Goal: Communication & Community: Answer question/provide support

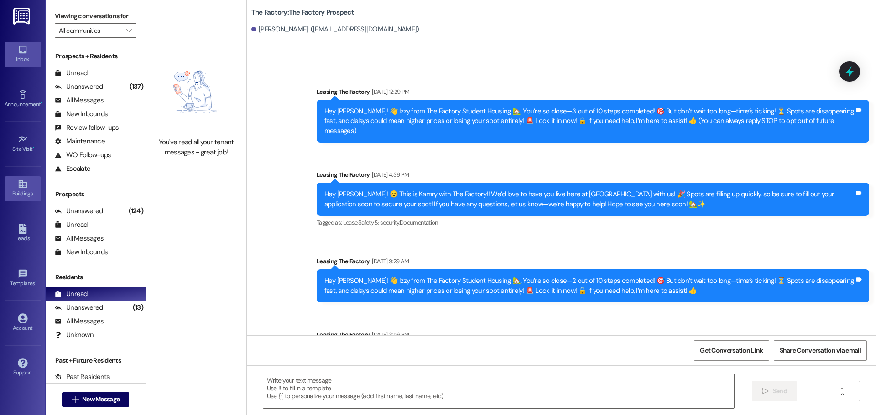
click at [18, 191] on div "Buildings" at bounding box center [23, 193] width 46 height 9
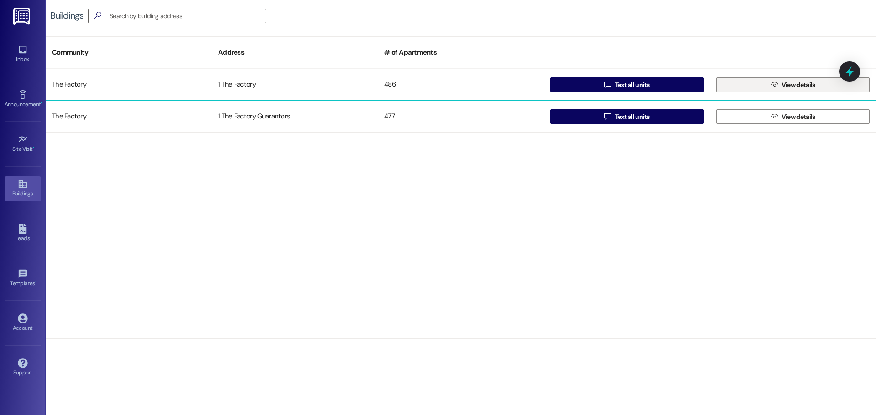
click at [754, 87] on button " View details" at bounding box center [792, 85] width 153 height 15
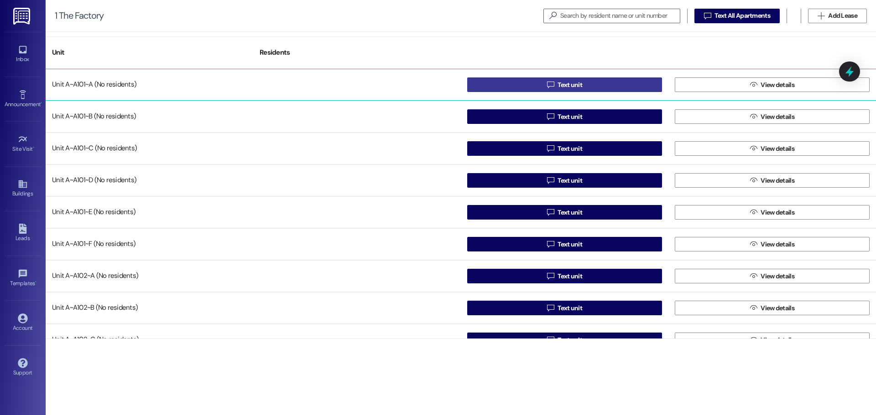
click at [637, 80] on button " Text unit" at bounding box center [564, 85] width 195 height 15
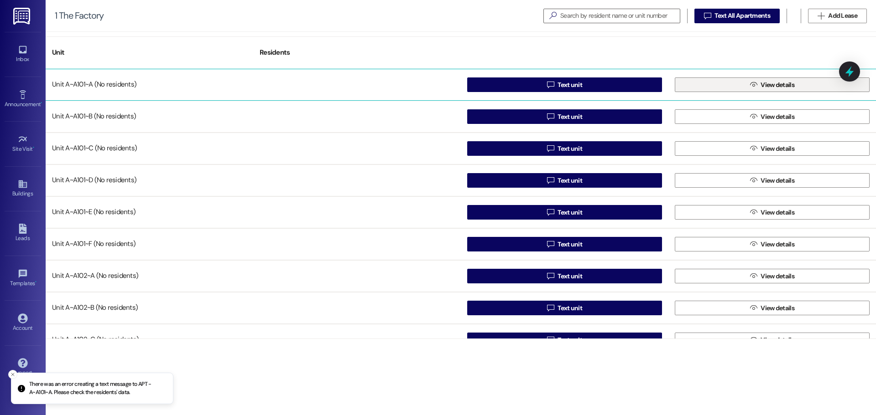
click at [753, 86] on icon "" at bounding box center [753, 84] width 7 height 7
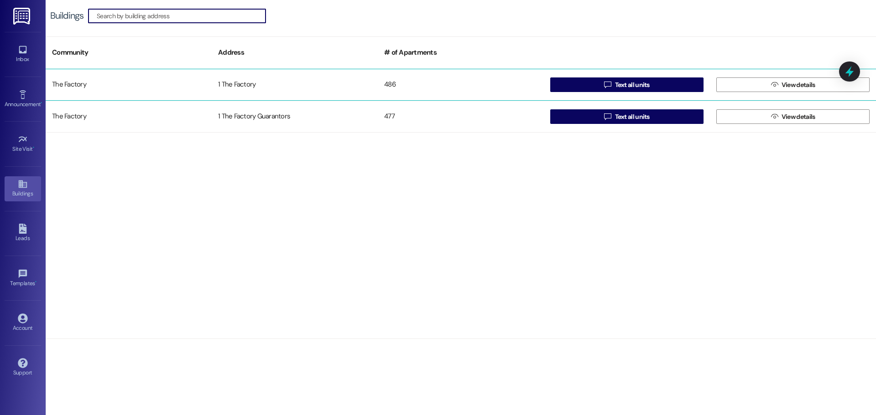
click at [299, 84] on div "1 The Factory" at bounding box center [295, 85] width 166 height 18
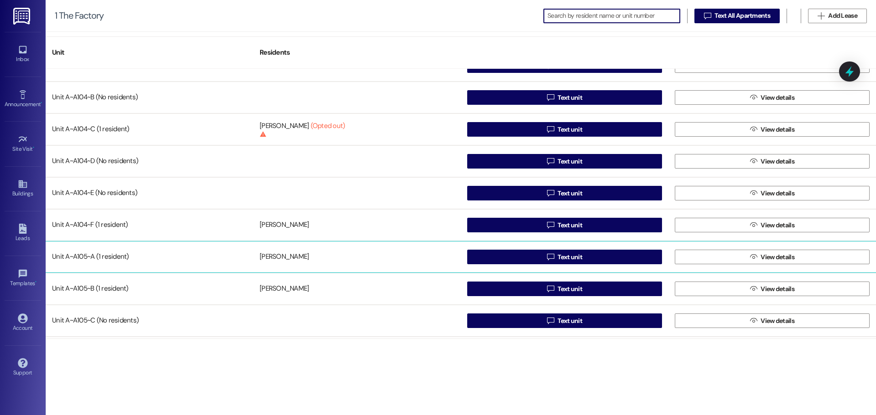
scroll to position [593, 0]
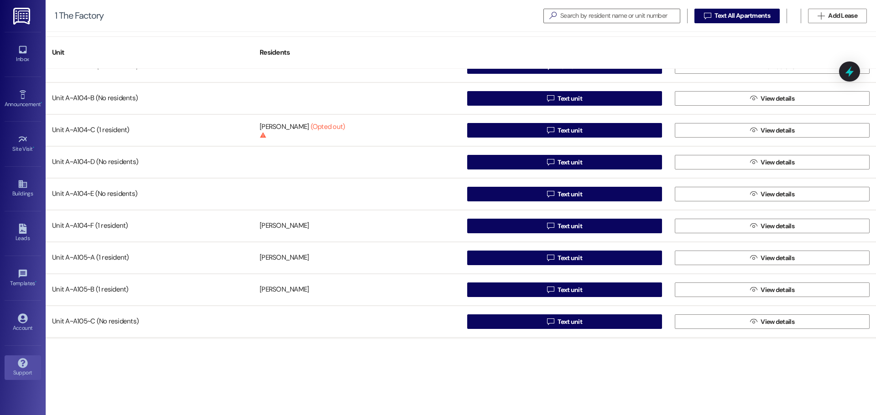
click at [24, 368] on icon at bounding box center [23, 363] width 10 height 10
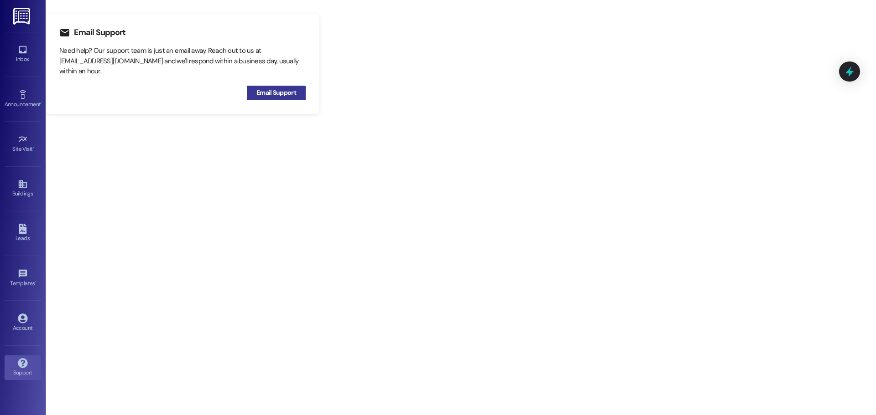
click at [265, 93] on span "Email Support" at bounding box center [276, 93] width 40 height 10
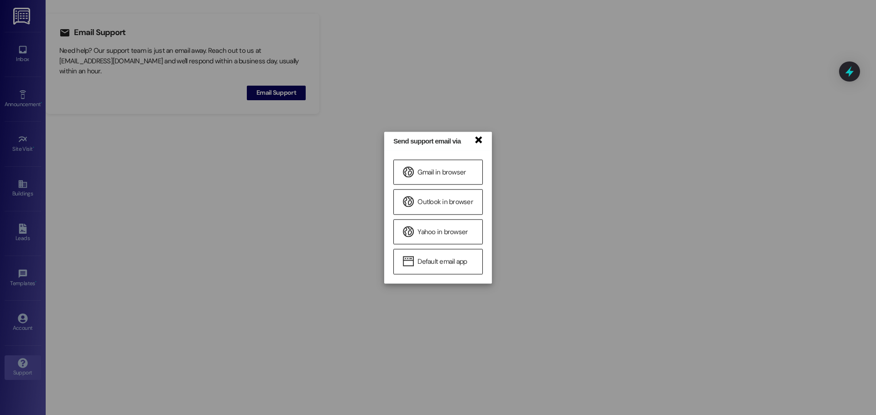
click at [476, 142] on link "×" at bounding box center [477, 140] width 9 height 10
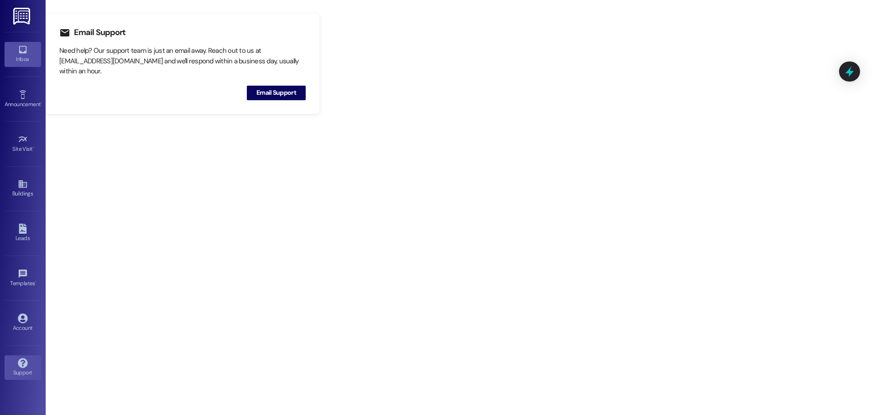
click at [30, 52] on link "Inbox" at bounding box center [23, 54] width 36 height 25
click at [32, 58] on div "Inbox" at bounding box center [23, 59] width 46 height 9
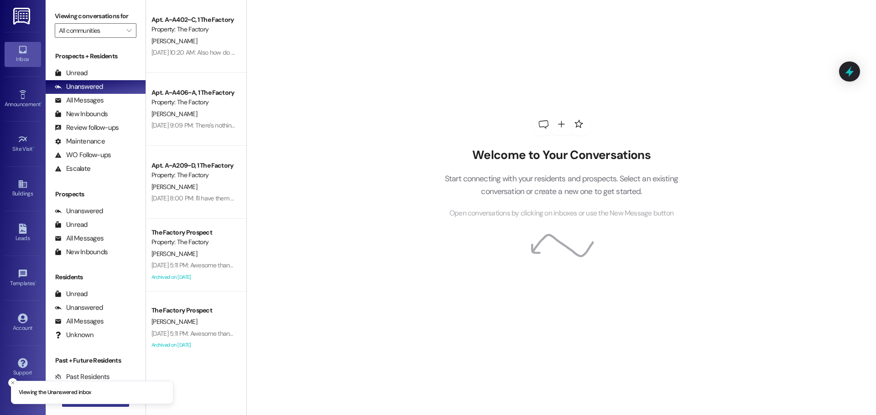
click at [91, 406] on button " New Message" at bounding box center [96, 400] width 68 height 15
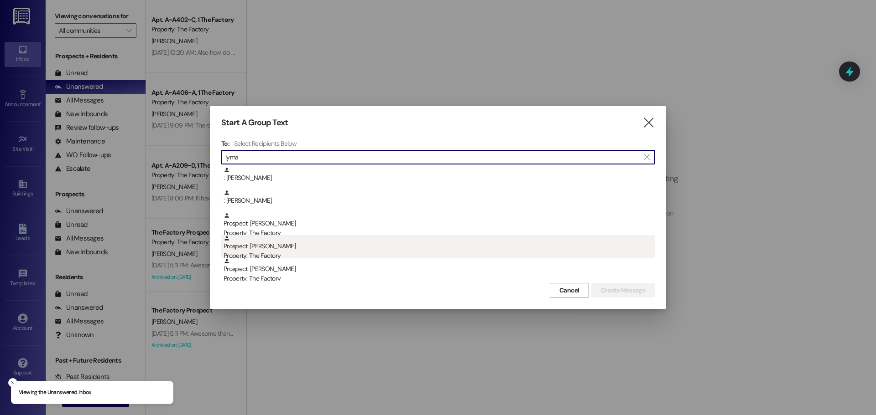
type input "lyma"
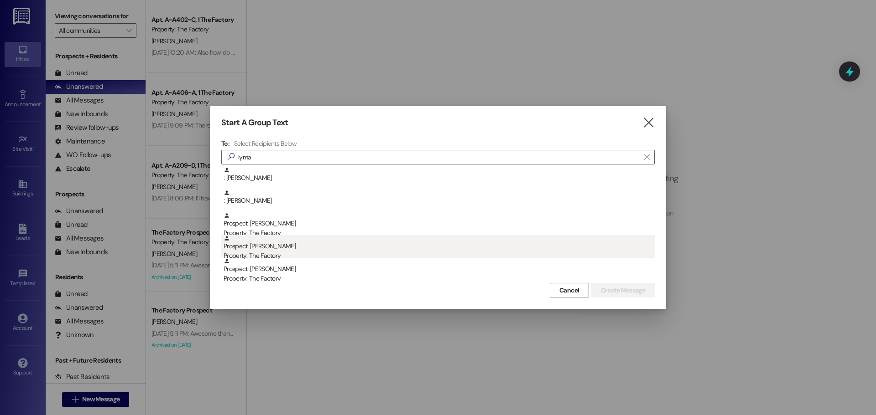
click at [275, 240] on div "Prospect: Makaydee Lyman Property: The Factory" at bounding box center [438, 248] width 431 height 26
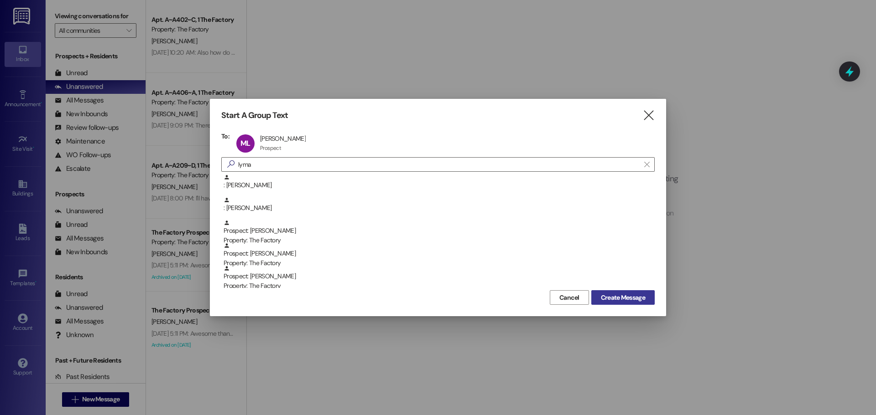
click at [633, 302] on span "Create Message" at bounding box center [623, 298] width 44 height 10
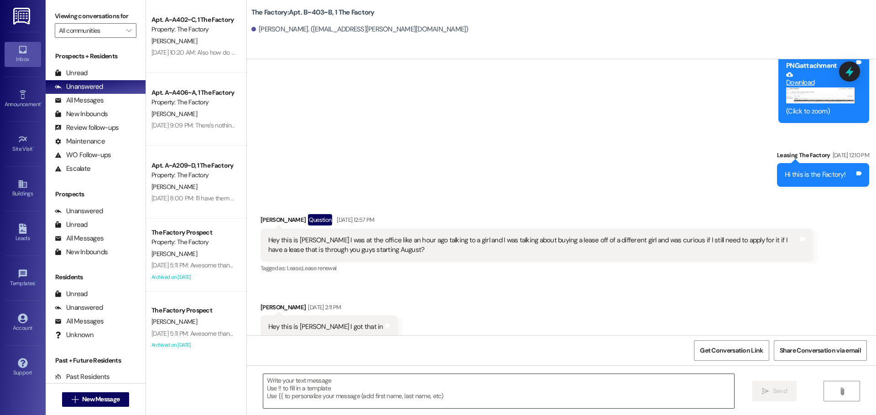
scroll to position [2219, 0]
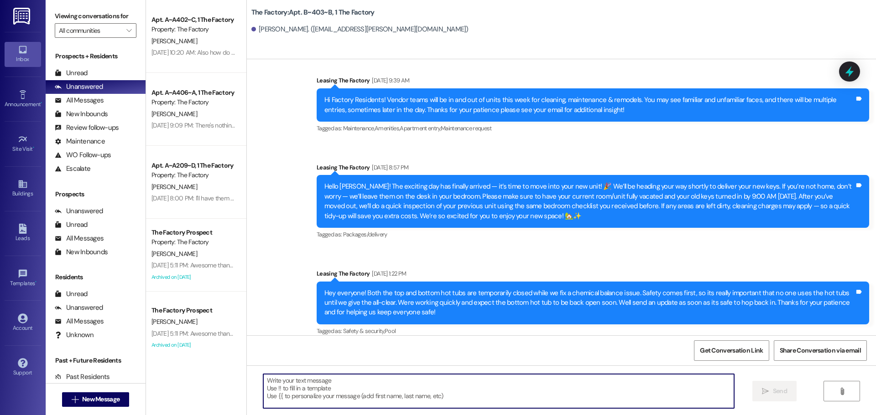
click at [427, 390] on textarea at bounding box center [498, 391] width 471 height 34
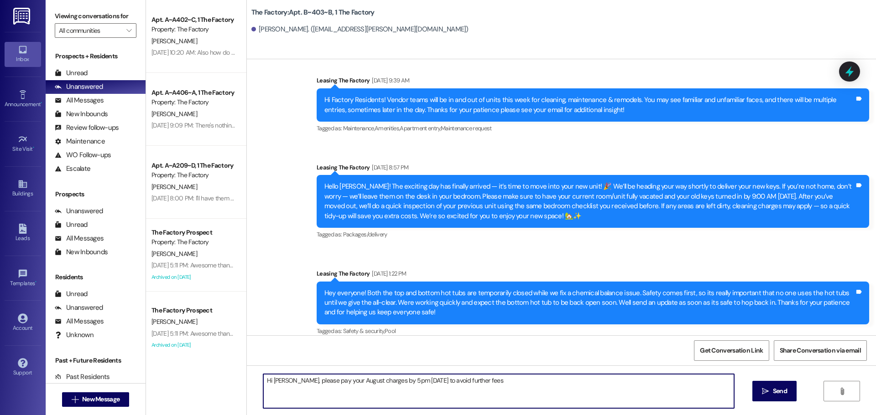
type textarea "Hi Makaydee, please pay your August charges by 5pm today to avoid further fees."
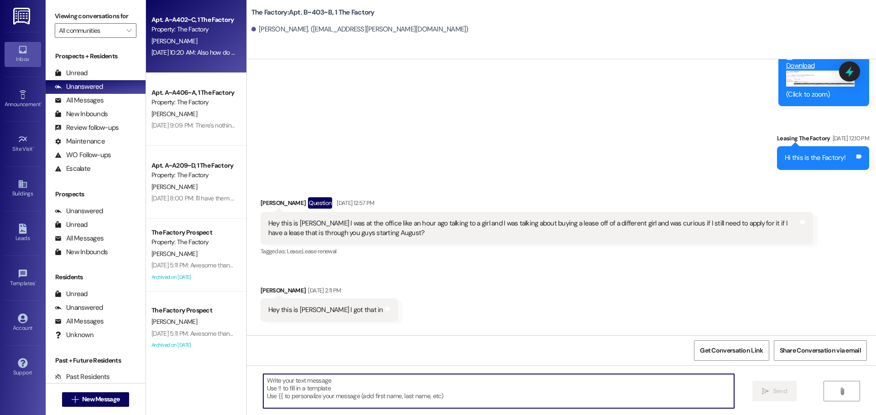
scroll to position [632, 0]
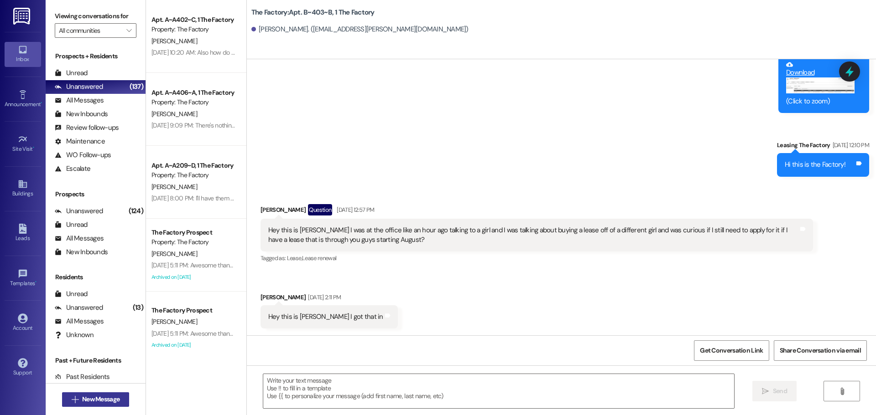
click at [95, 404] on button " New Message" at bounding box center [96, 400] width 68 height 15
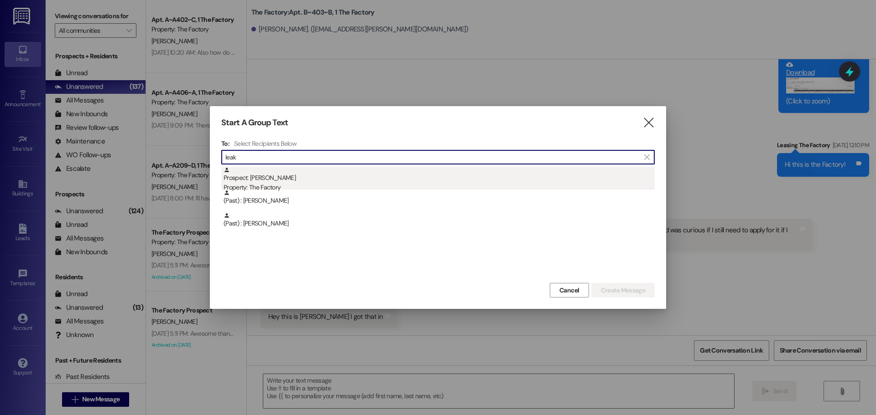
type input "leak"
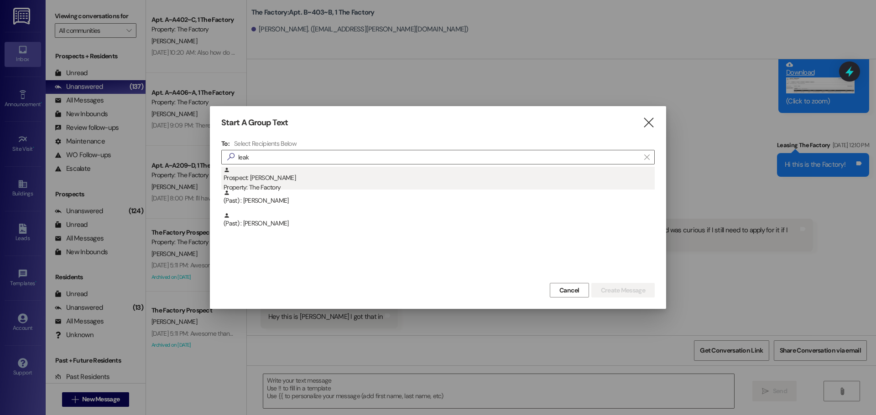
click at [274, 184] on div "Property: The Factory" at bounding box center [438, 188] width 431 height 10
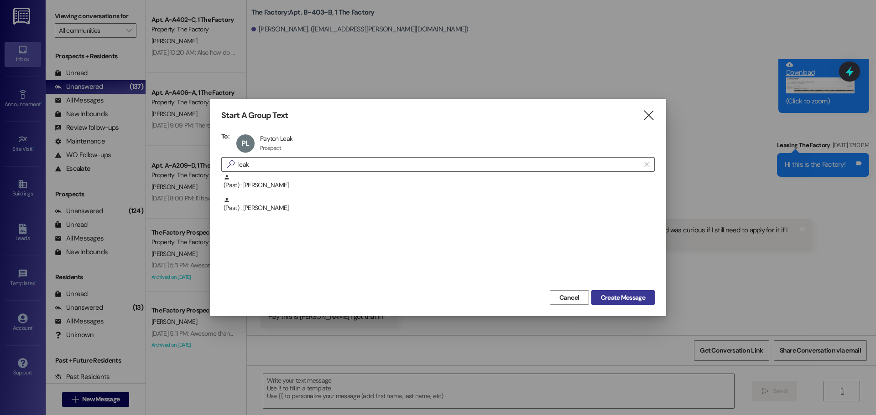
click at [608, 294] on span "Create Message" at bounding box center [623, 298] width 44 height 10
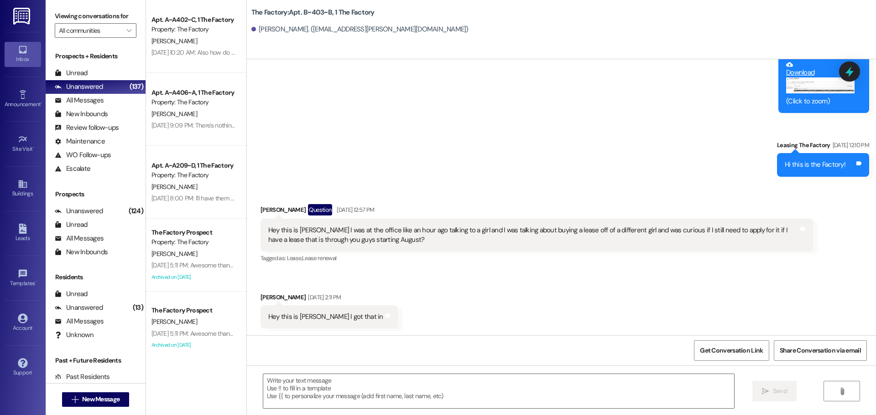
scroll to position [0, 0]
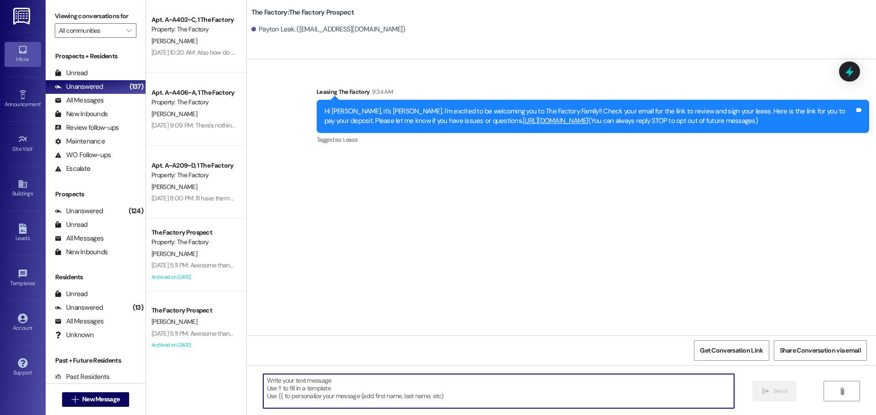
click at [338, 394] on textarea at bounding box center [498, 391] width 471 height 34
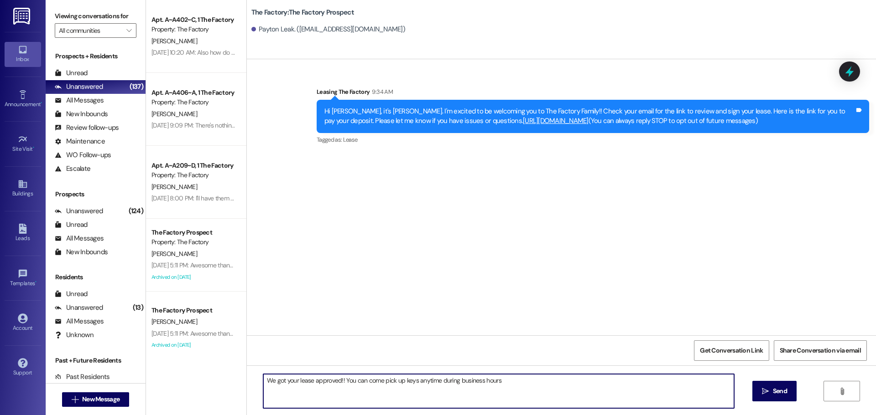
type textarea "We got your lease approved!! You can come pick up keys anytime during business …"
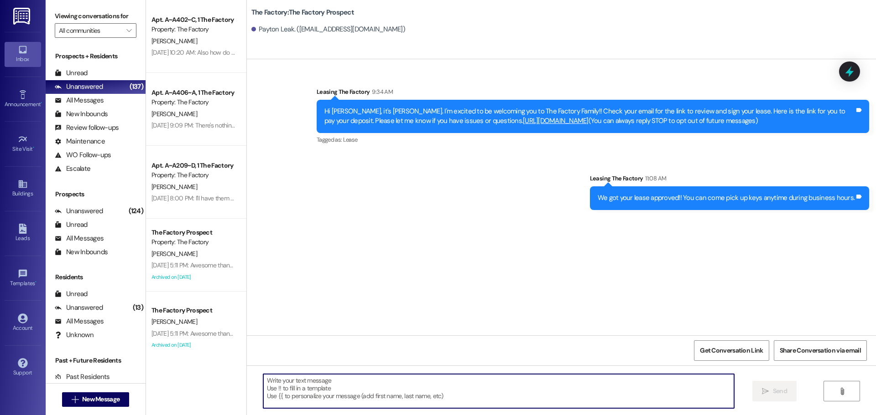
click at [62, 409] on div " New Message" at bounding box center [96, 400] width 68 height 23
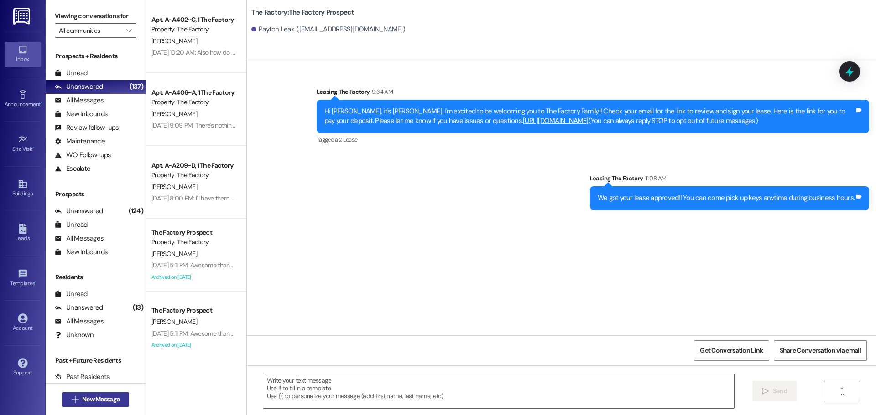
click at [63, 405] on button " New Message" at bounding box center [96, 400] width 68 height 15
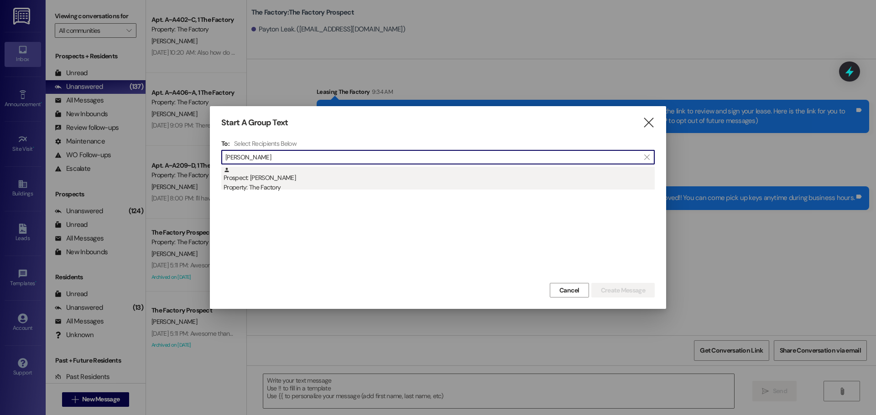
type input "hanna kay"
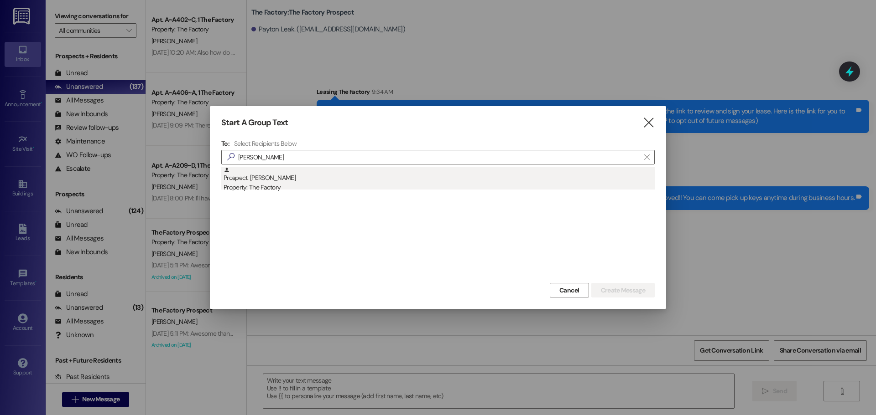
click at [301, 188] on div "Property: The Factory" at bounding box center [438, 188] width 431 height 10
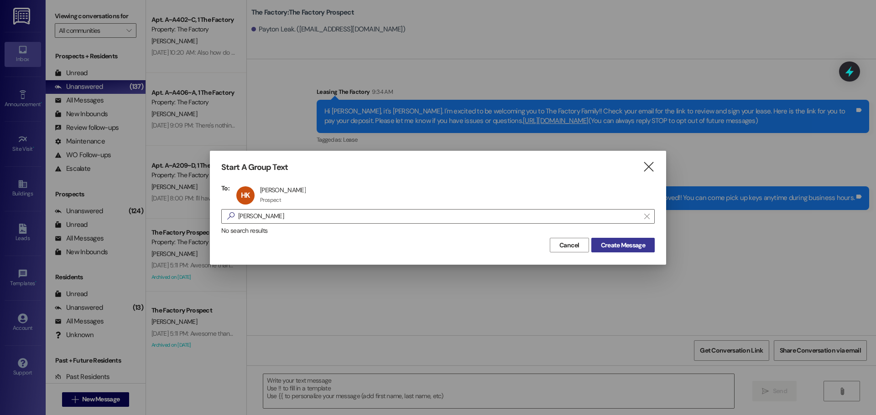
click at [633, 247] on span "Create Message" at bounding box center [623, 246] width 44 height 10
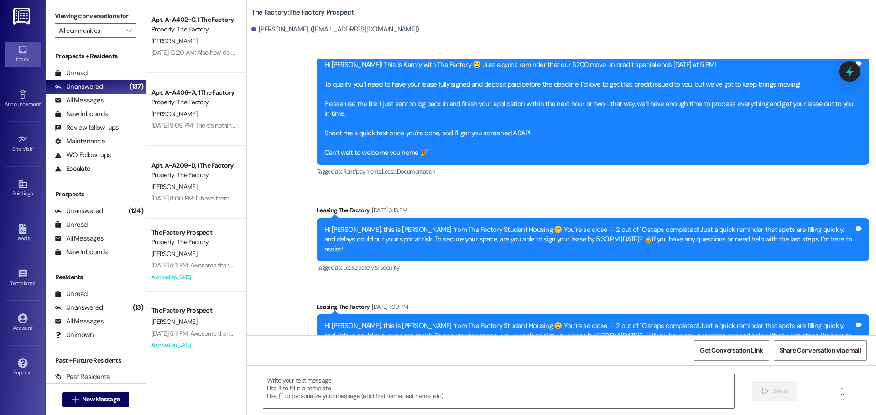
scroll to position [1958, 0]
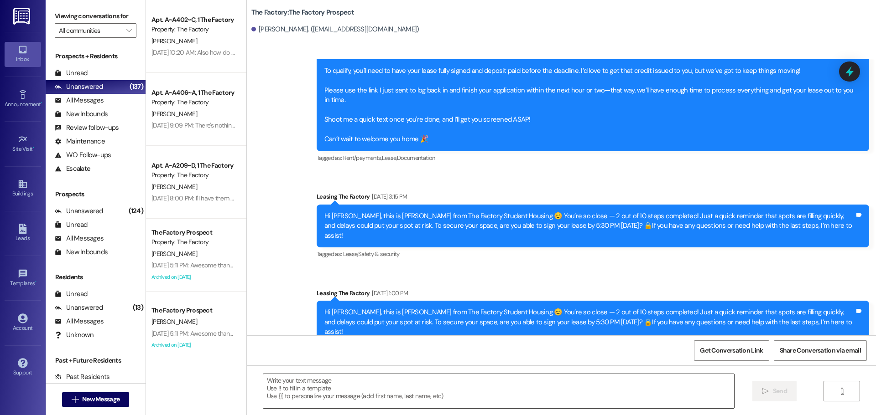
click at [296, 395] on textarea at bounding box center [498, 391] width 471 height 34
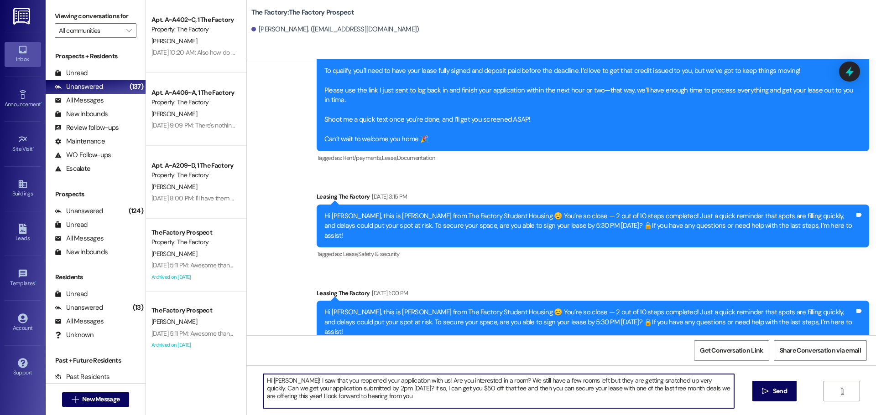
type textarea "Hi Hanna! I saw that you reopened your application with us! Are you interested …"
drag, startPoint x: 357, startPoint y: 401, endPoint x: 229, endPoint y: 379, distance: 130.0
click at [229, 379] on div "Apt. A~A402~C, 1 The Factory Property: The Factory S. Carver Aug 19, 2025 at 10…" at bounding box center [511, 207] width 730 height 415
